Goal: Task Accomplishment & Management: Manage account settings

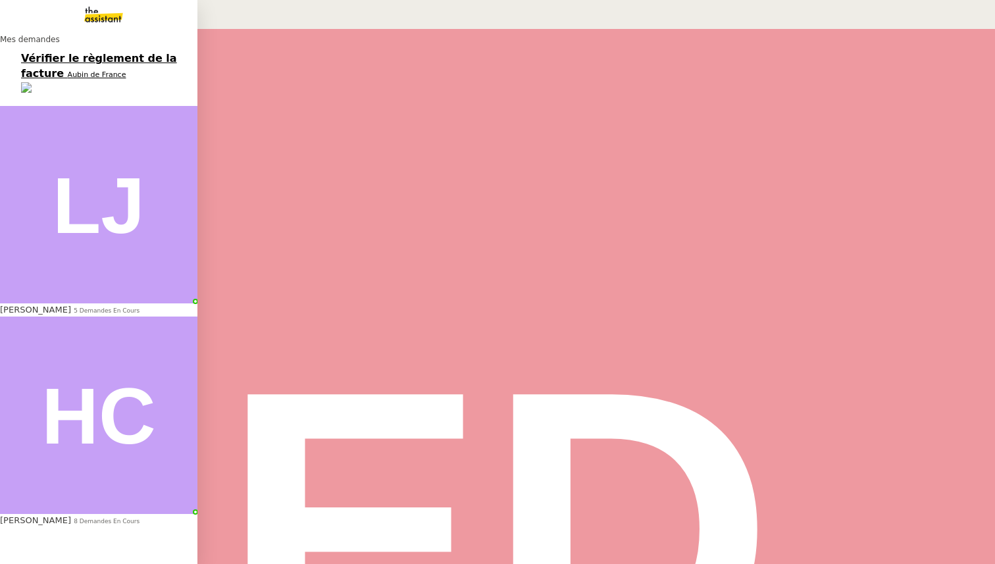
click at [63, 305] on span "[PERSON_NAME]" at bounding box center [35, 310] width 71 height 10
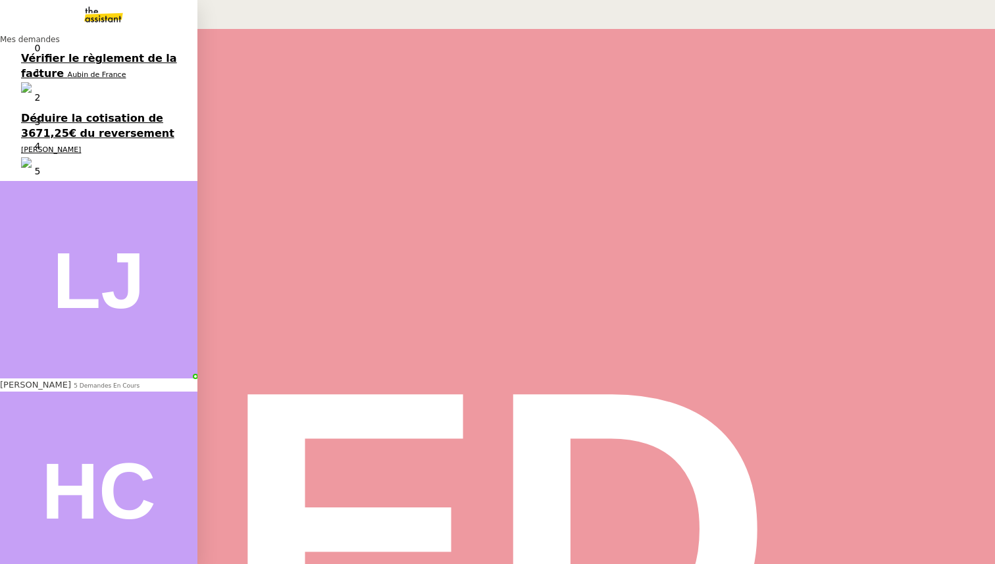
click at [56, 112] on span "Déduire la cotisation de 3671,25€ du reversement" at bounding box center [97, 126] width 153 height 28
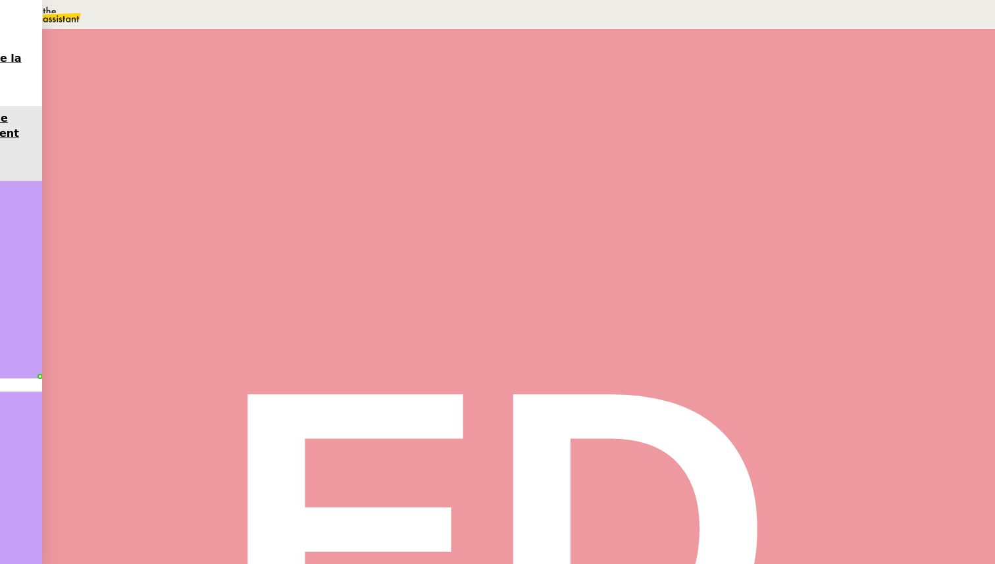
click at [783, 82] on input "text" at bounding box center [789, 77] width 114 height 11
type input "libert"
click at [240, 525] on nz-divider "4 septembre 2025" at bounding box center [197, 530] width 85 height 11
click at [519, 161] on span "Tâche" at bounding box center [531, 158] width 24 height 10
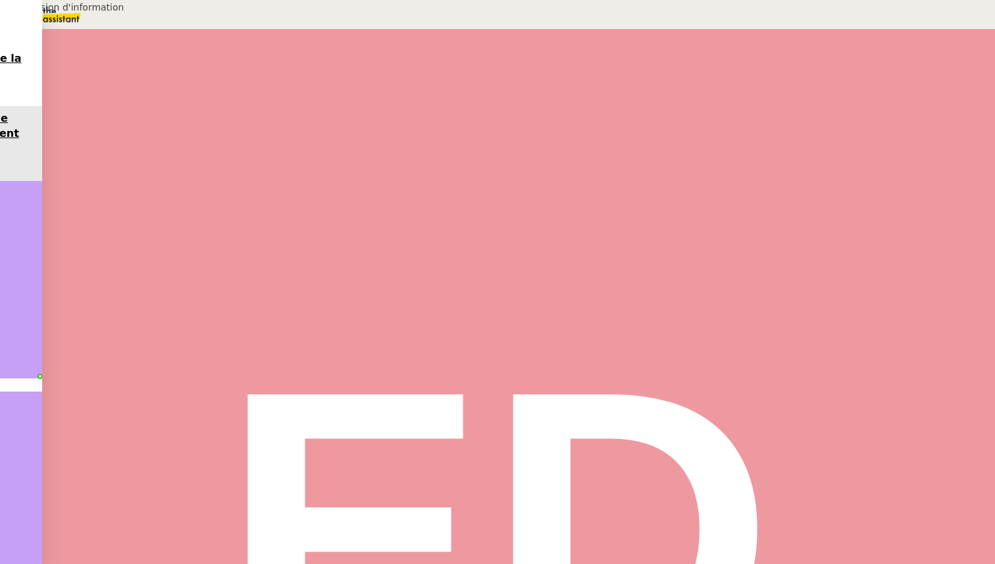
type input "Transmission d'information"
click at [748, 267] on span "Sauver" at bounding box center [734, 262] width 28 height 10
click at [181, 223] on div at bounding box center [168, 223] width 26 height 0
click at [161, 563] on span "•••" at bounding box center [173, 569] width 24 height 9
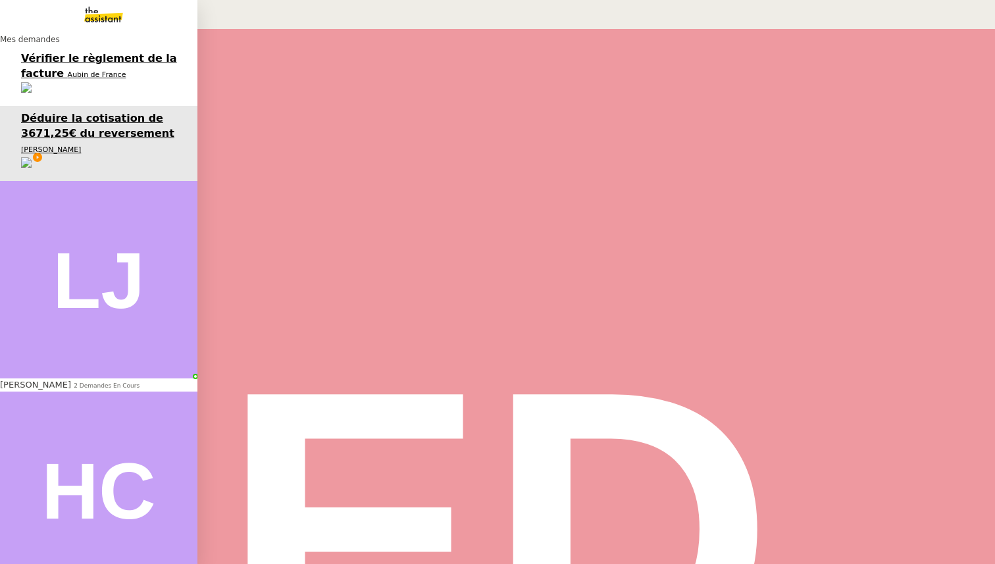
click at [32, 66] on span "Vérifier le règlement de la facture" at bounding box center [99, 66] width 156 height 28
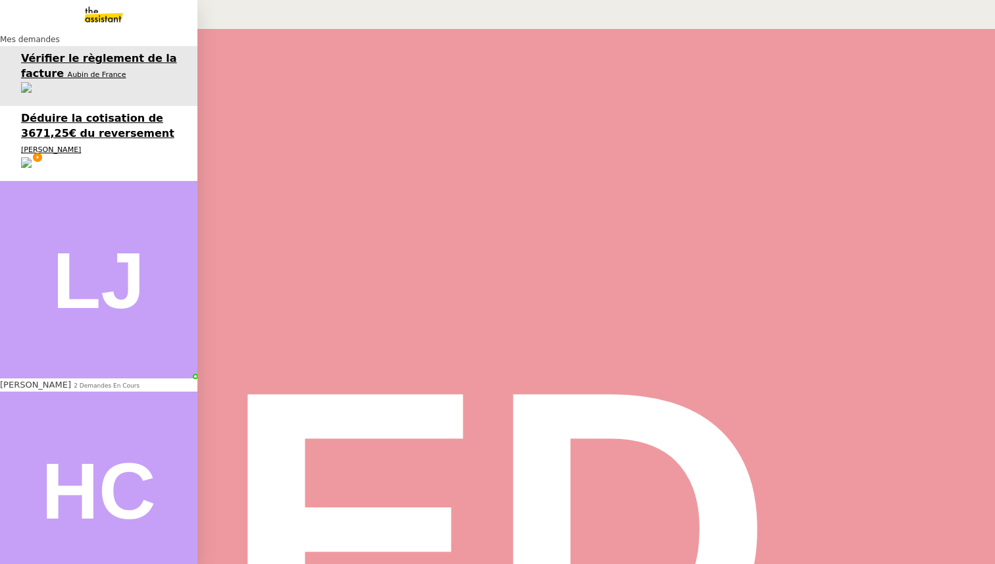
scroll to position [167, 0]
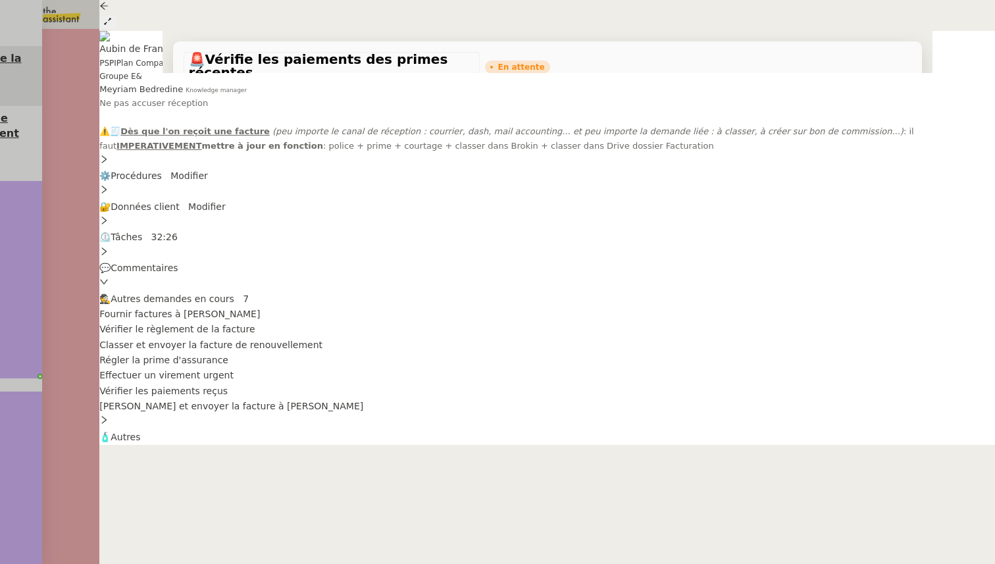
scroll to position [1087, 0]
click at [62, 333] on div at bounding box center [497, 282] width 995 height 564
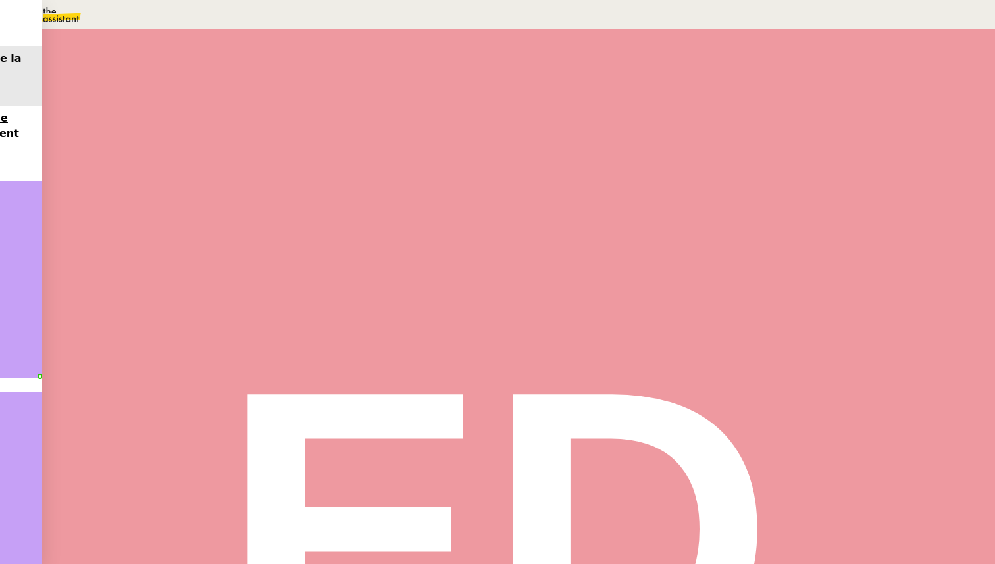
click at [87, 7] on img at bounding box center [51, 14] width 102 height 29
click at [51, 122] on icon at bounding box center [46, 126] width 9 height 9
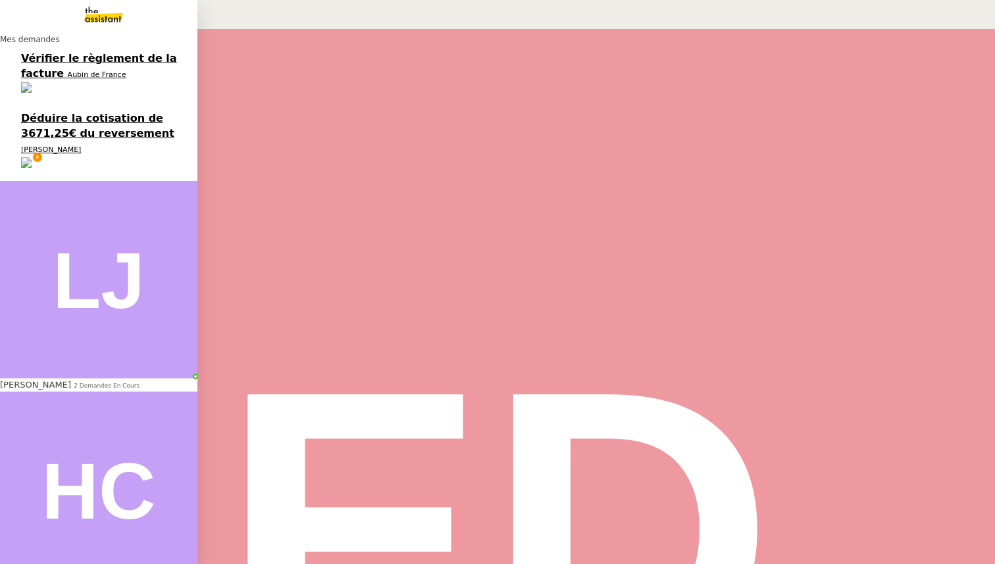
click at [68, 76] on span "Aubin de France" at bounding box center [97, 74] width 59 height 9
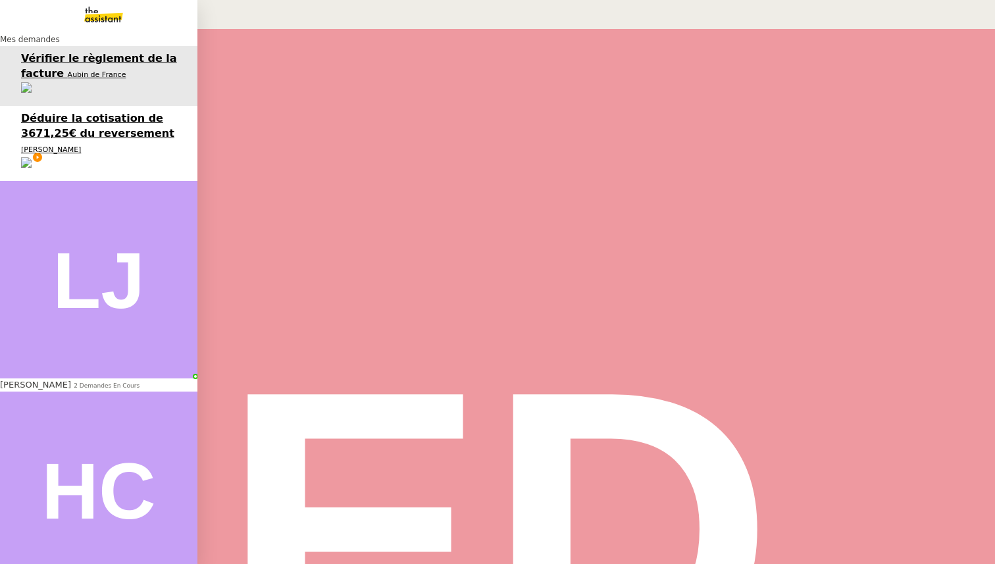
click at [63, 145] on span "[PERSON_NAME]" at bounding box center [51, 149] width 60 height 9
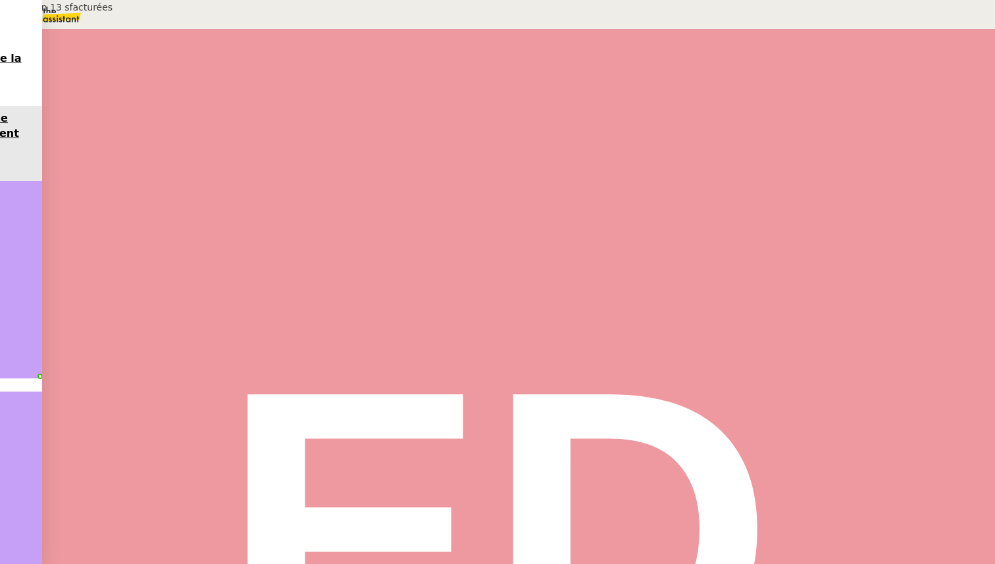
click at [315, 195] on span "Transmission d'information" at bounding box center [239, 190] width 152 height 12
click at [740, 90] on input "Transmission d'information" at bounding box center [773, 85] width 114 height 11
type input "16 ""
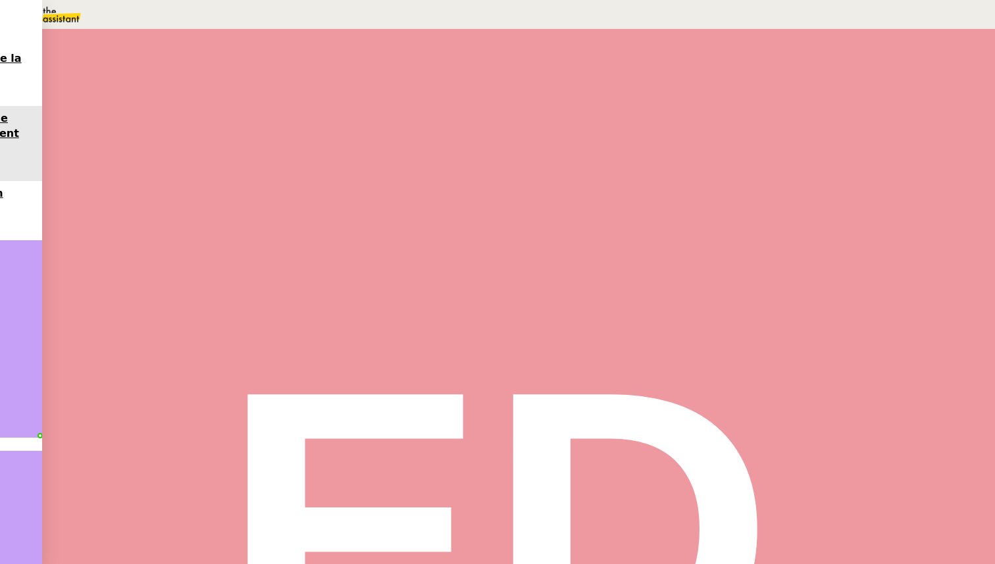
type input "Rech"
type input "17 ""
type input "Reche"
type input "18 ""
type input "Recherche"
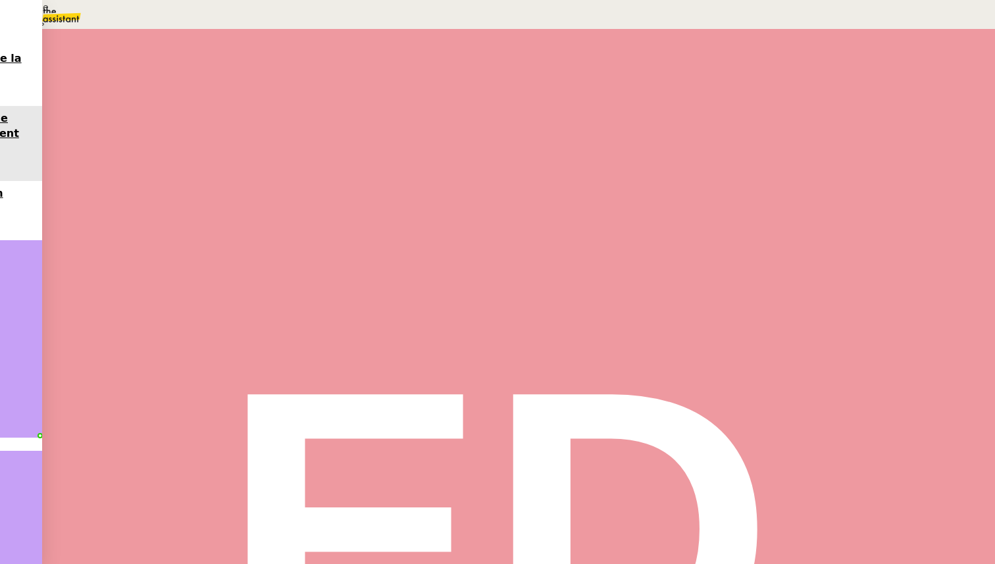
type input "19 ""
click at [748, 267] on span "Sauver" at bounding box center [734, 262] width 28 height 10
type input "Recherche"
type input "15 '"
type input "20 ""
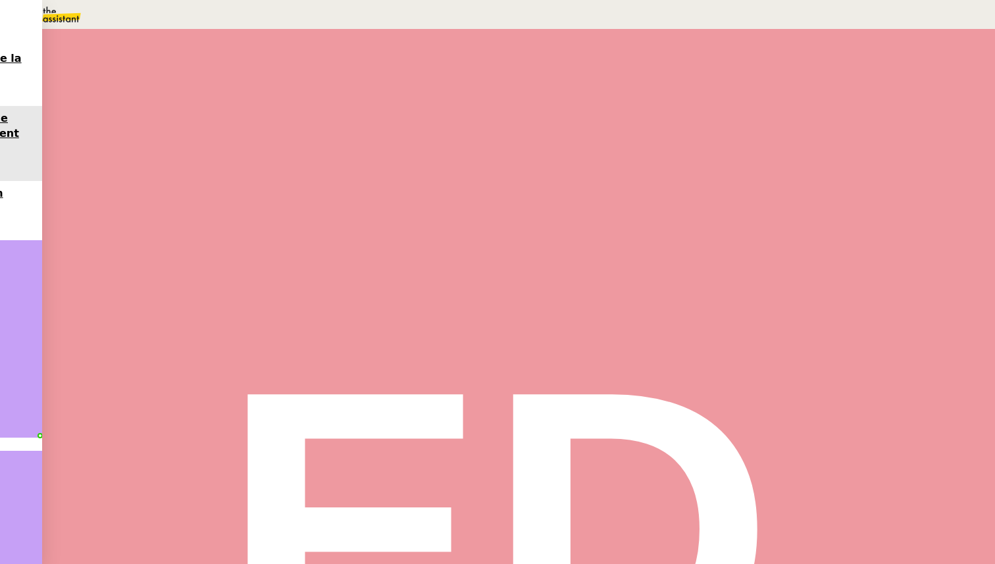
click at [207, 223] on div at bounding box center [181, 223] width 53 height 0
click at [207, 223] on button at bounding box center [194, 223] width 26 height 0
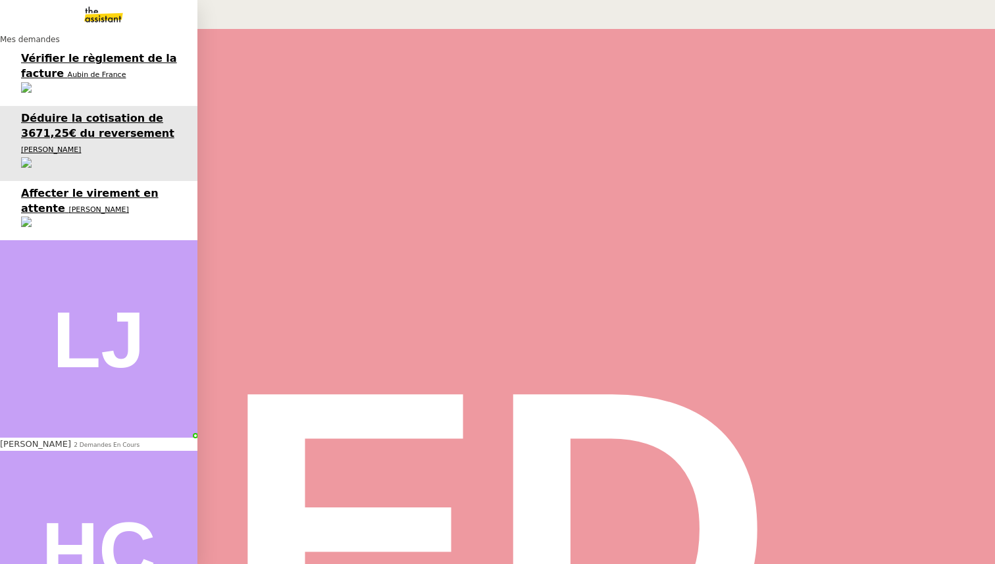
click at [31, 187] on span "Affecter le virement en attente" at bounding box center [90, 201] width 138 height 28
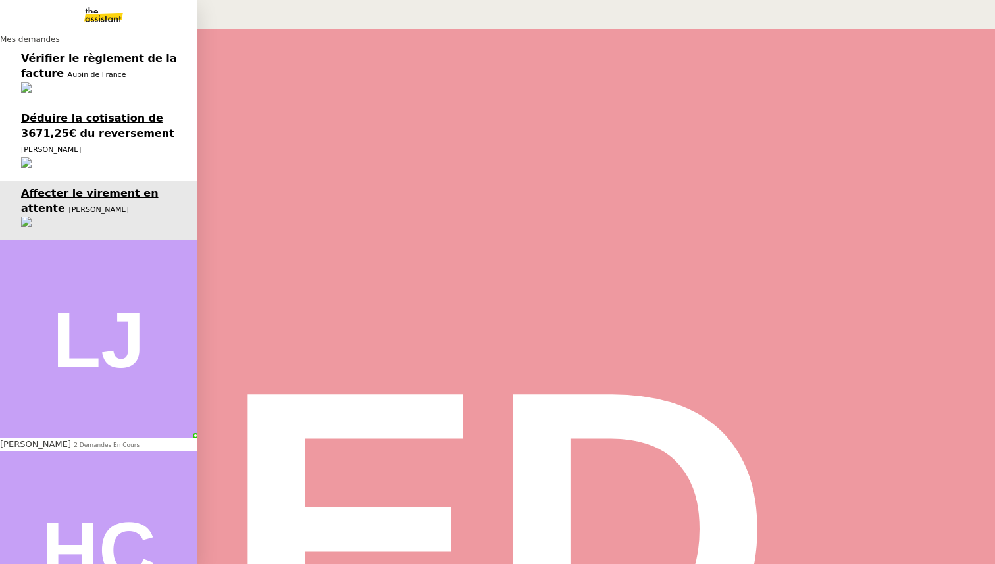
click at [34, 145] on span "[PERSON_NAME]" at bounding box center [51, 149] width 60 height 9
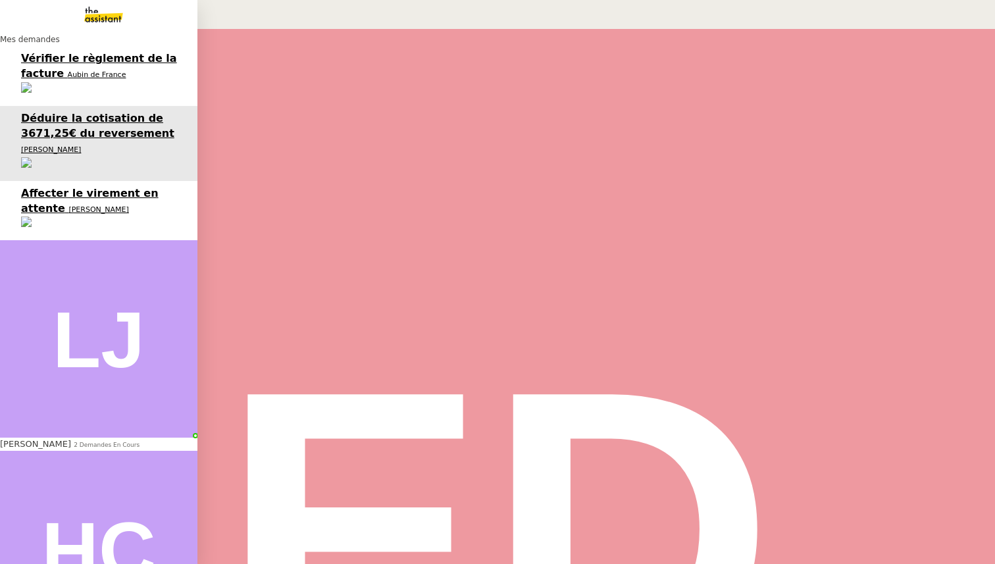
click at [68, 205] on span "[PERSON_NAME]" at bounding box center [98, 209] width 60 height 9
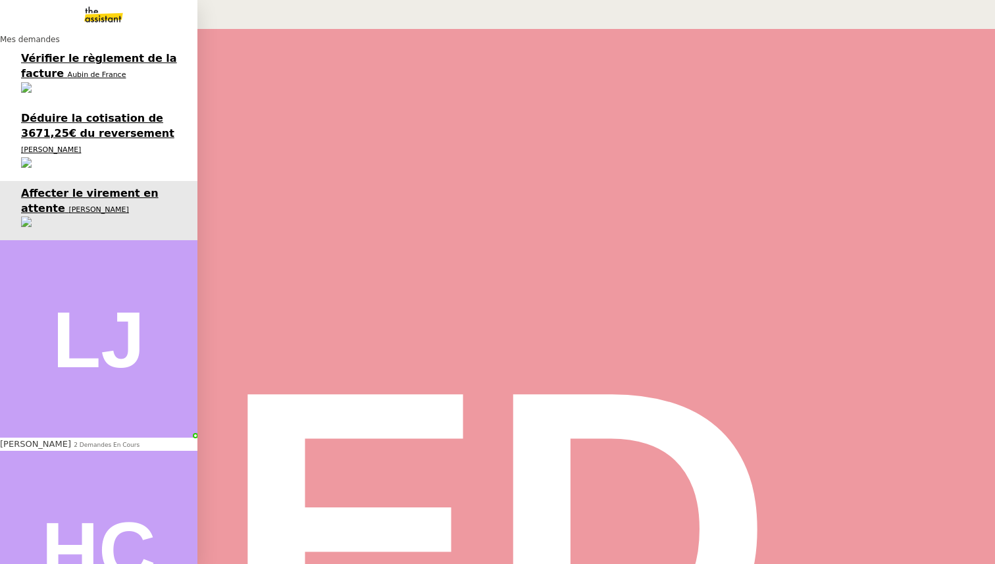
click at [36, 112] on span "Déduire la cotisation de 3671,25€ du reversement" at bounding box center [97, 126] width 153 height 28
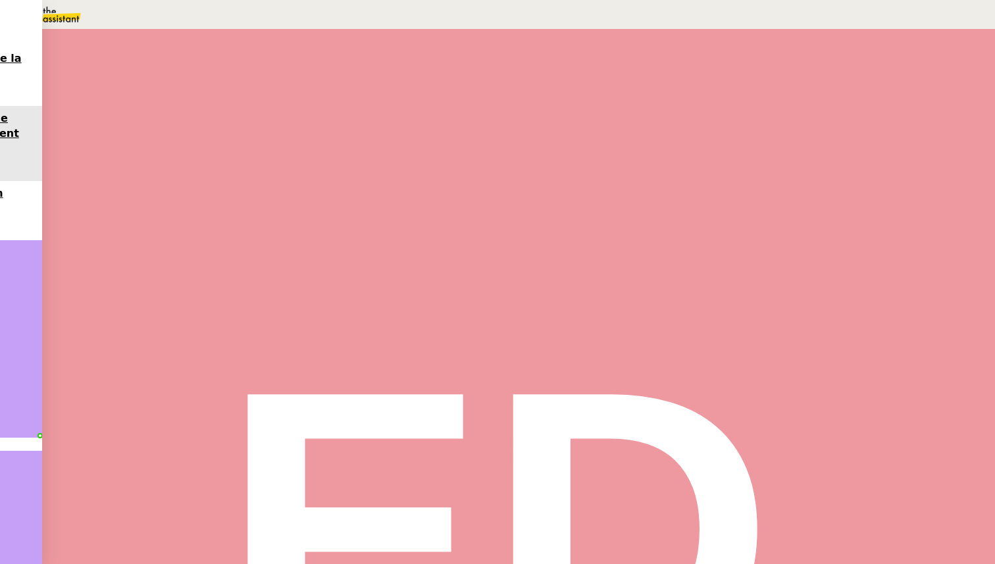
click at [625, 78] on div "Statut" at bounding box center [519, 85] width 728 height 15
click at [73, 37] on span "Terminé" at bounding box center [52, 31] width 41 height 11
click at [801, 89] on textarea at bounding box center [770, 87] width 109 height 3
type textarea "Forke sur une autre demande"
click at [748, 168] on span "Sauver" at bounding box center [734, 163] width 28 height 10
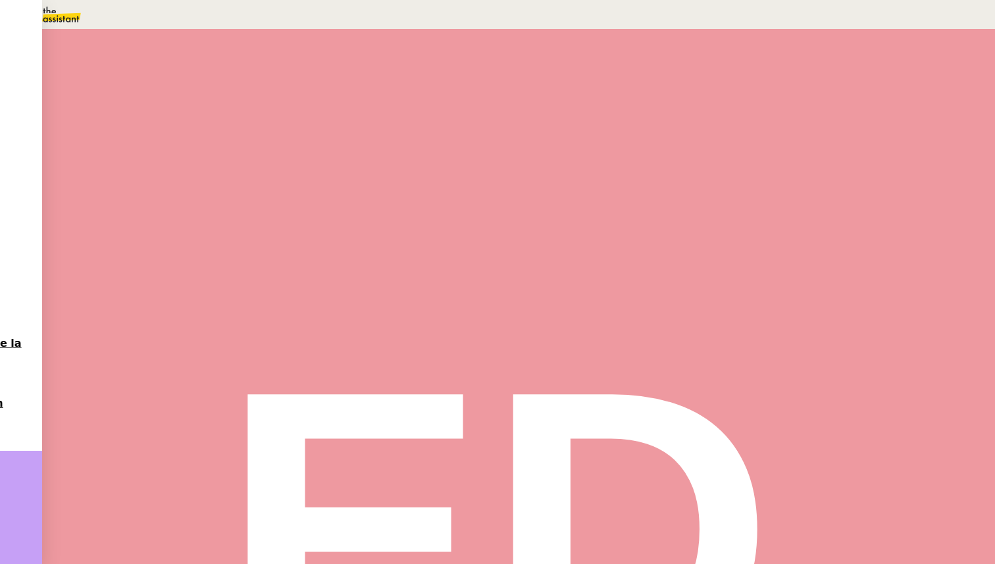
click at [197, 69] on span "Statut" at bounding box center [185, 73] width 24 height 9
click at [86, 68] on span "En attente" at bounding box center [59, 62] width 55 height 11
click at [790, 205] on div "12" at bounding box center [783, 197] width 13 height 15
click at [748, 338] on span "Sauver" at bounding box center [734, 333] width 28 height 10
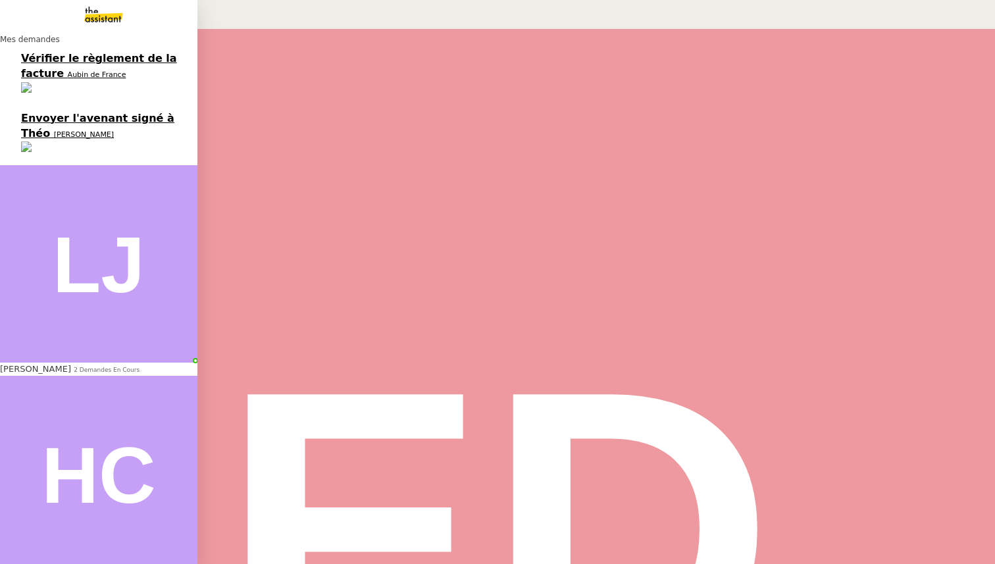
click at [72, 112] on span "Envoyer l'avenant signé à Théo" at bounding box center [97, 126] width 153 height 28
